Goal: Find contact information: Obtain details needed to contact an individual or organization

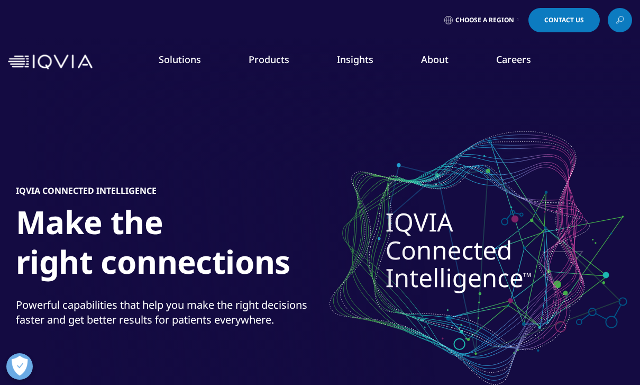
click at [512, 20] on span "Choose a Region" at bounding box center [485, 20] width 59 height 8
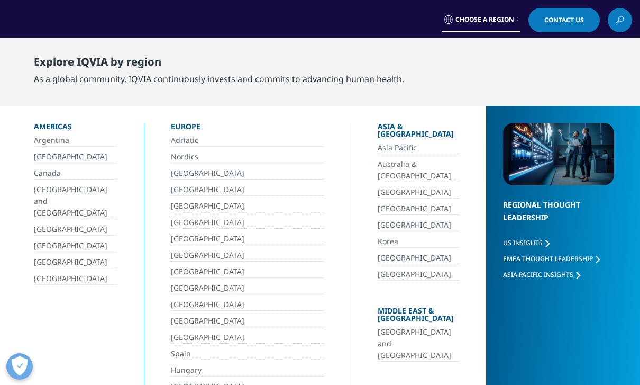
click at [571, 26] on link "Contact Us" at bounding box center [564, 20] width 71 height 24
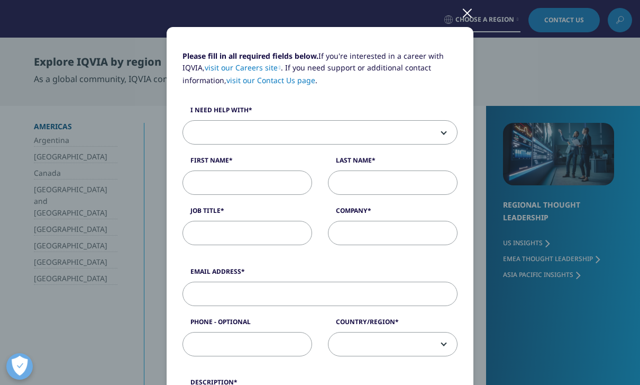
scroll to position [28, 0]
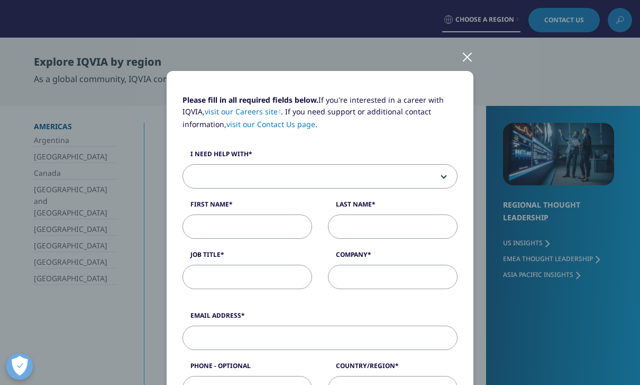
click at [465, 64] on div at bounding box center [468, 56] width 12 height 29
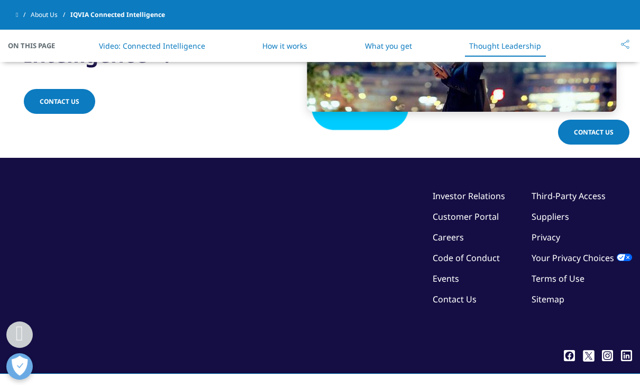
scroll to position [3089, 0]
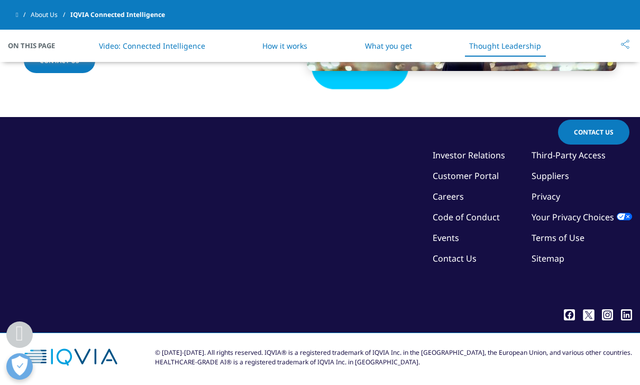
click at [471, 264] on link "Contact Us" at bounding box center [455, 258] width 44 height 12
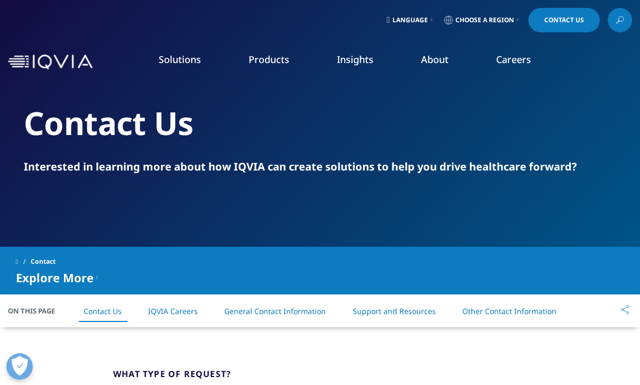
click at [580, 16] on link "Contact Us" at bounding box center [564, 20] width 71 height 24
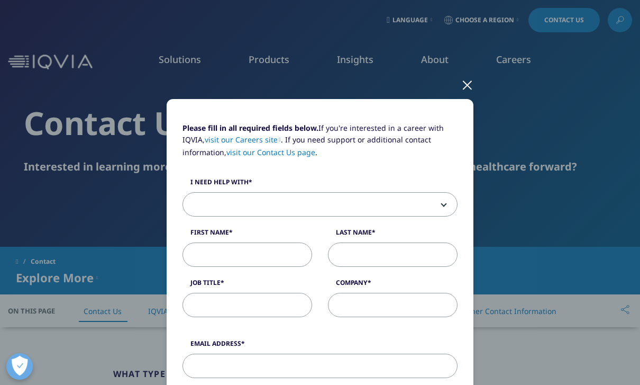
click at [435, 210] on span at bounding box center [320, 205] width 274 height 24
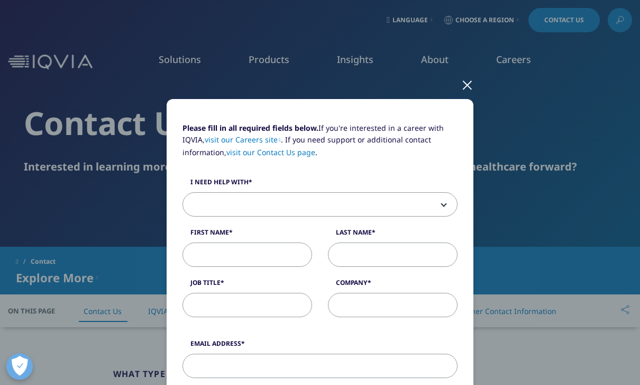
click at [465, 97] on div at bounding box center [468, 84] width 12 height 29
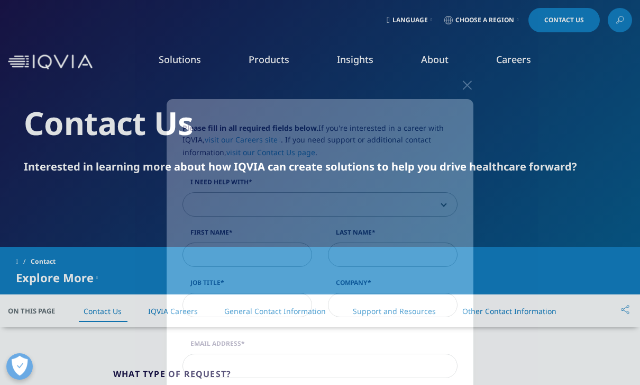
click at [473, 87] on li "Careers IQVIA Careers Overview Our Company Culture Benefits Life at IQVIA Blog …" at bounding box center [514, 70] width 83 height 34
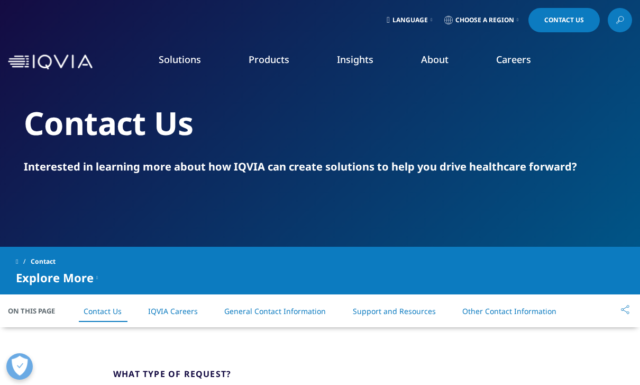
click at [413, 24] on link "Language" at bounding box center [410, 20] width 50 height 24
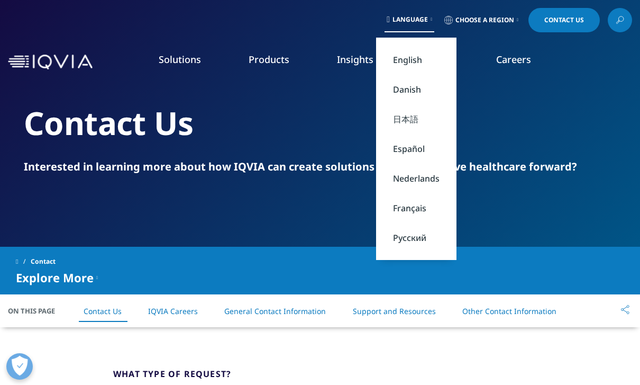
click at [431, 154] on link "Español" at bounding box center [416, 149] width 80 height 30
